Goal: Information Seeking & Learning: Learn about a topic

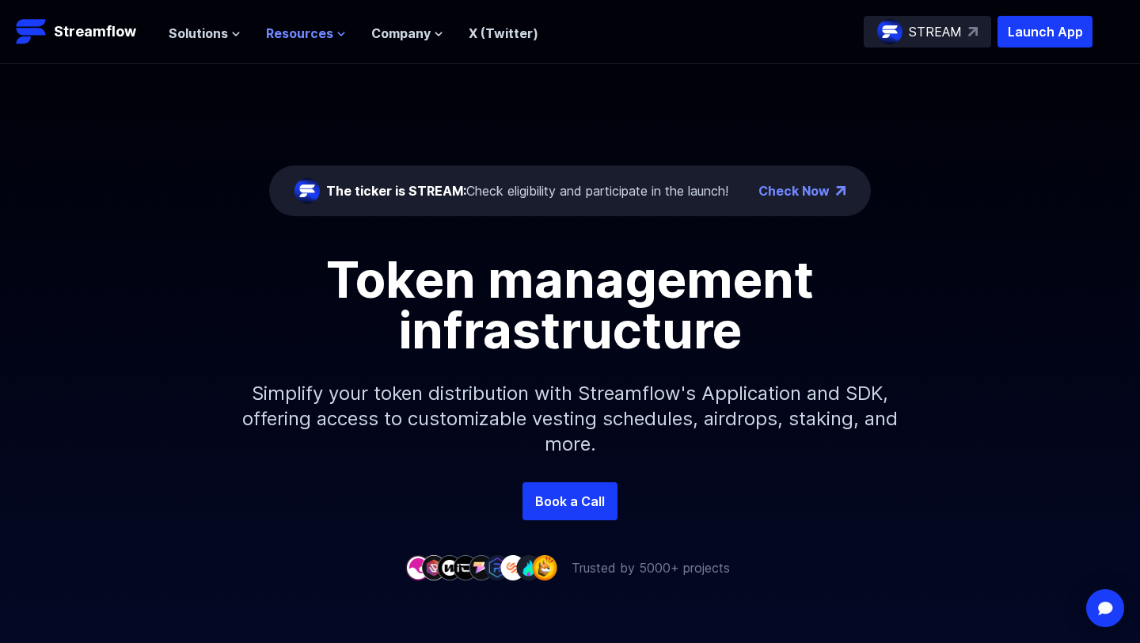
click at [287, 30] on span "Resources" at bounding box center [299, 33] width 67 height 19
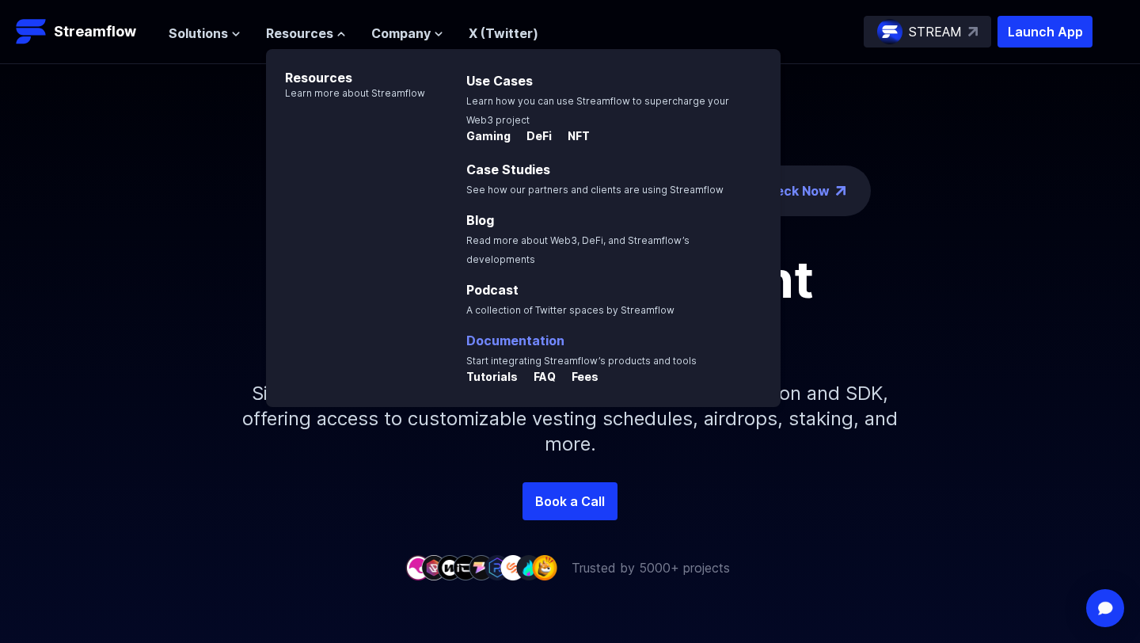
click at [515, 332] on link "Documentation" at bounding box center [515, 340] width 98 height 16
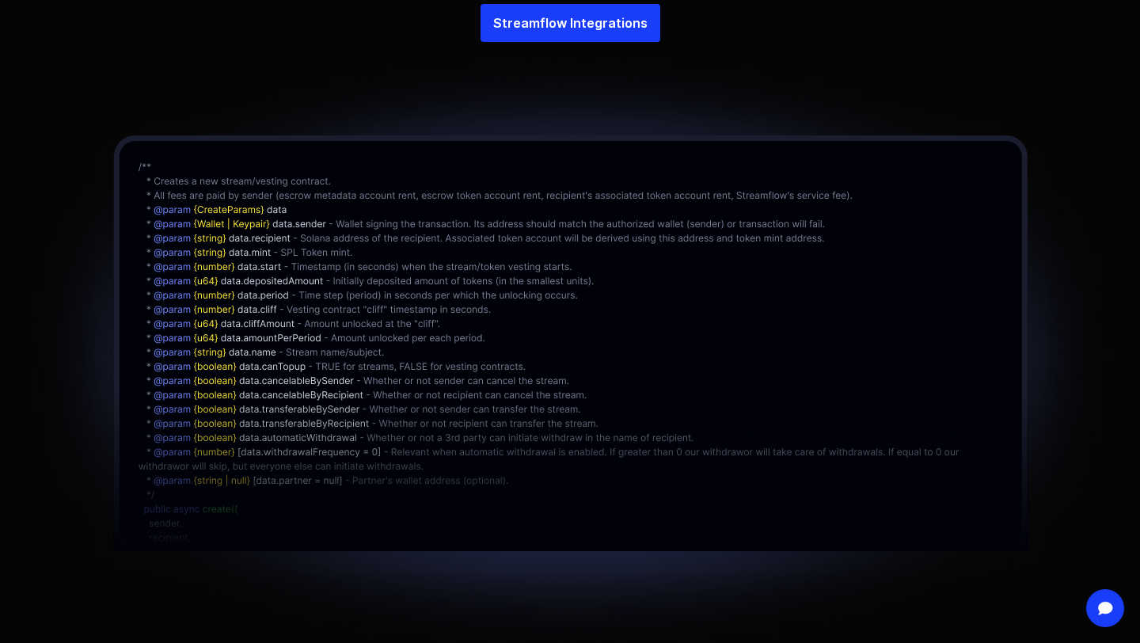
scroll to position [3659, 0]
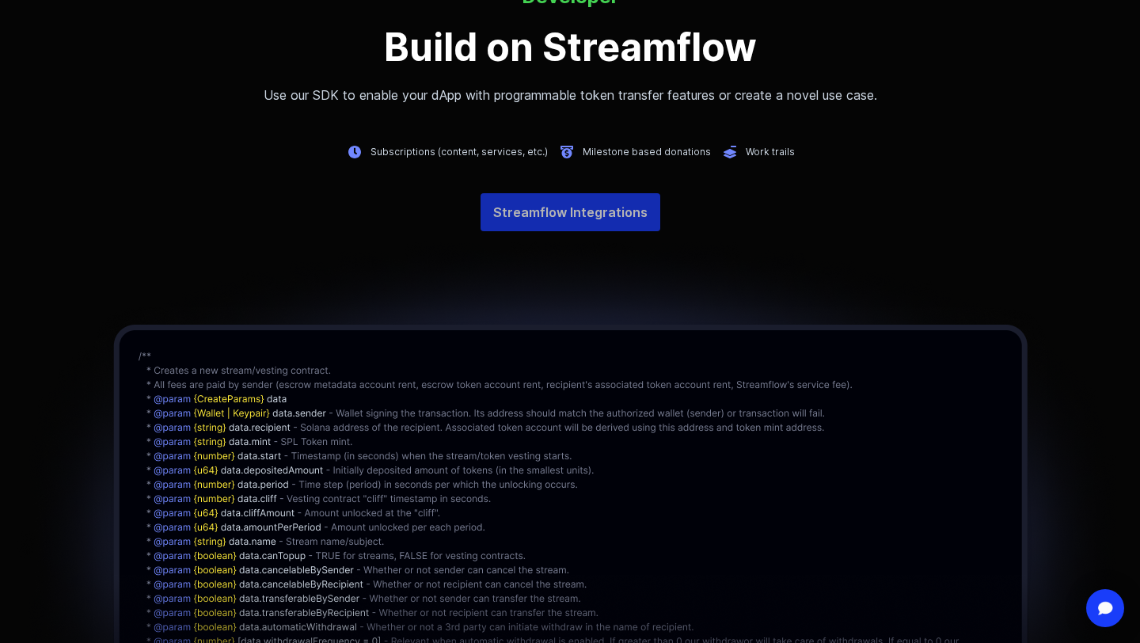
click at [585, 208] on link "Streamflow Integrations" at bounding box center [571, 212] width 180 height 38
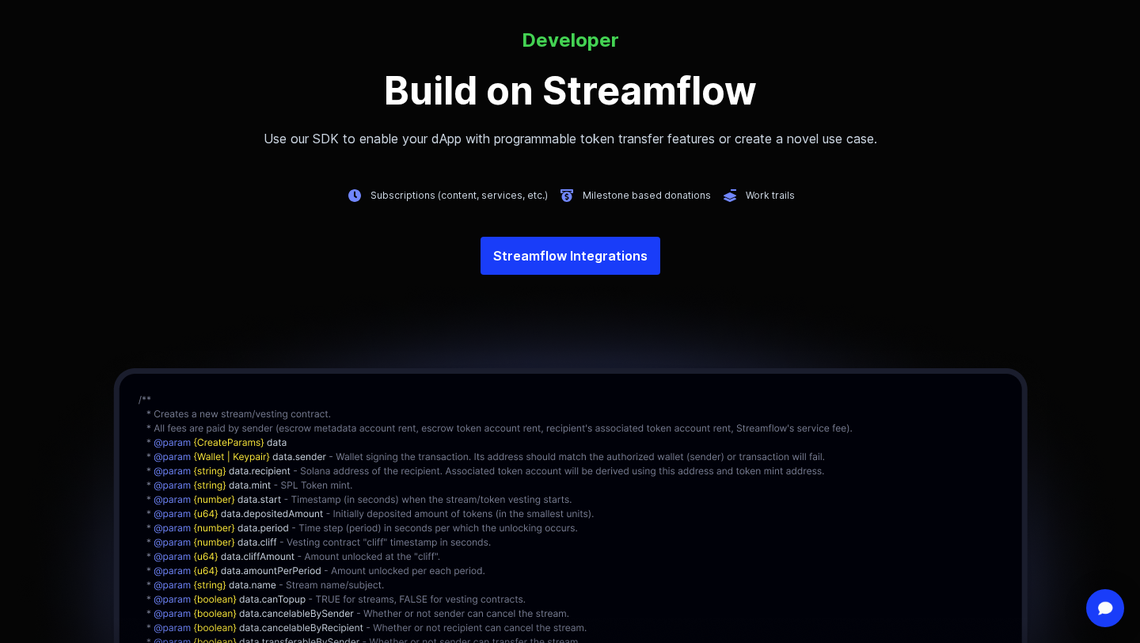
scroll to position [3619, 0]
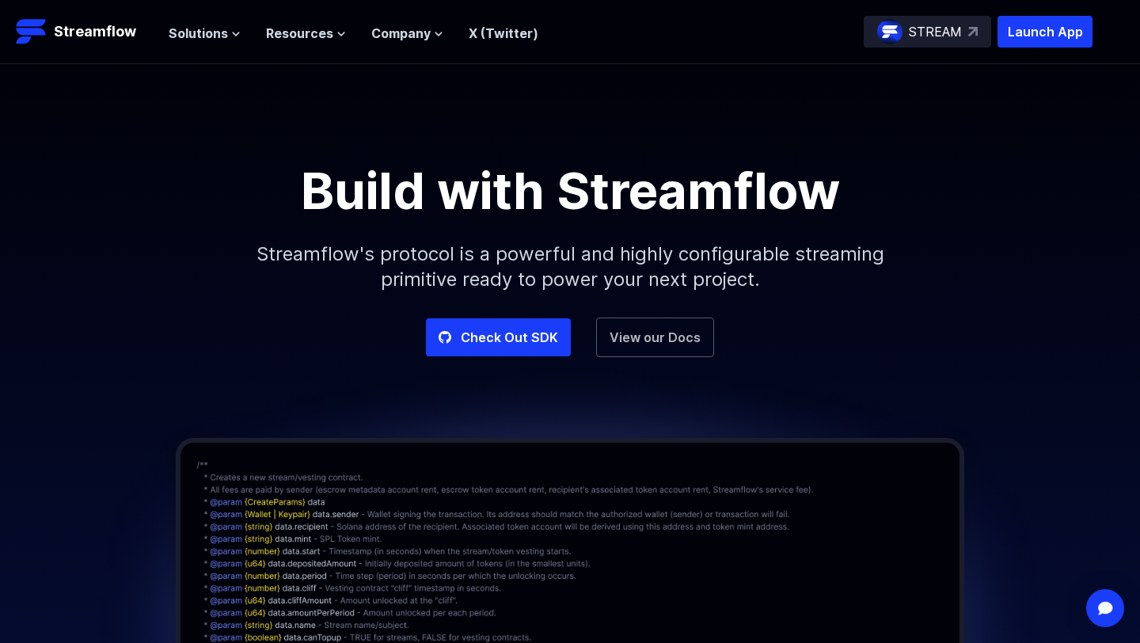
click at [644, 321] on link "View our Docs" at bounding box center [655, 337] width 118 height 40
